Goal: Task Accomplishment & Management: Manage account settings

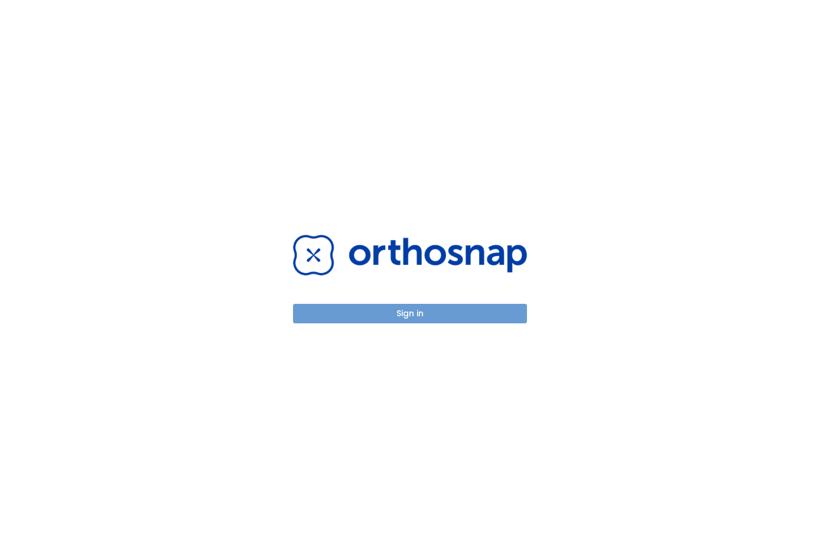
click at [428, 312] on button "Sign in" at bounding box center [410, 313] width 234 height 19
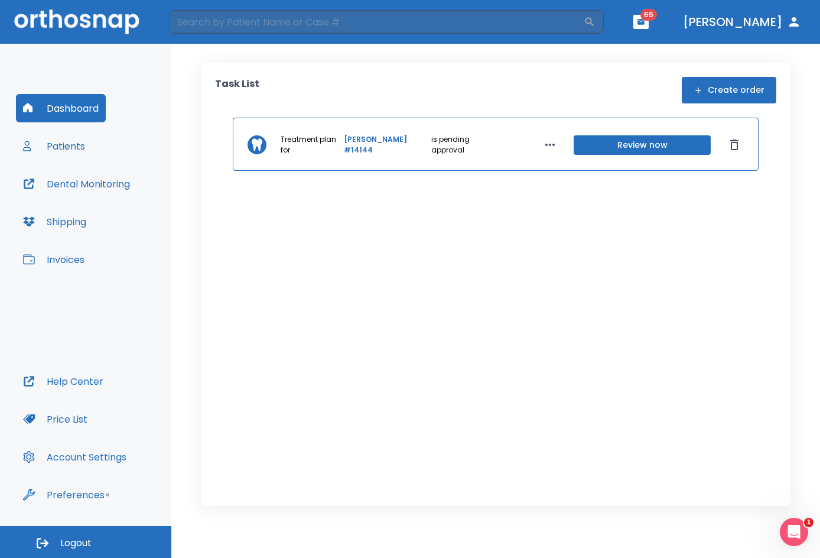
click at [86, 147] on button "Patients" at bounding box center [54, 146] width 76 height 28
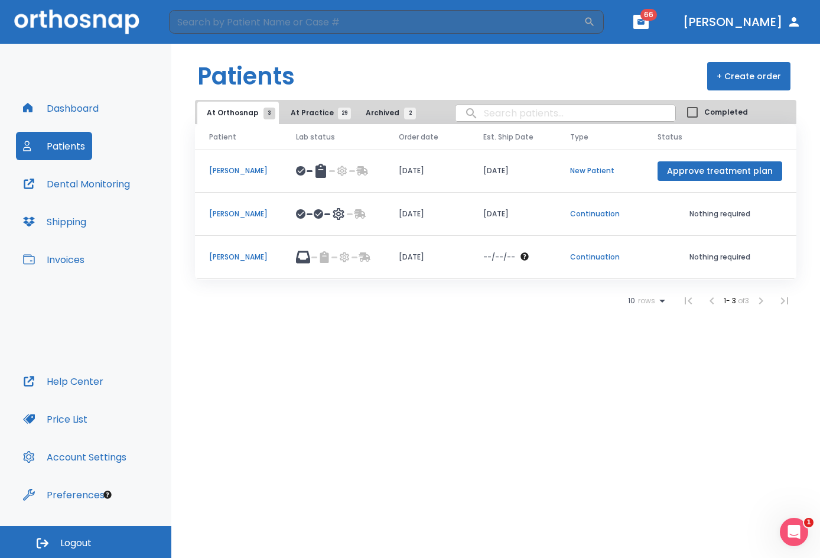
click at [237, 215] on p "[PERSON_NAME]" at bounding box center [238, 213] width 58 height 11
